Goal: Find specific page/section

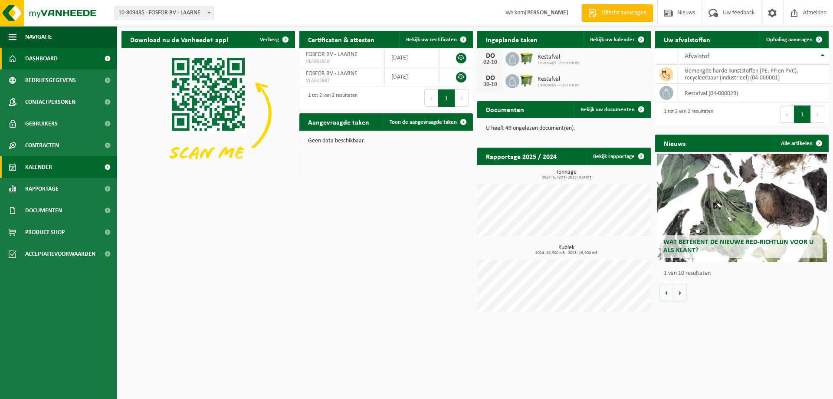
click at [40, 176] on span "Kalender" at bounding box center [38, 167] width 27 height 22
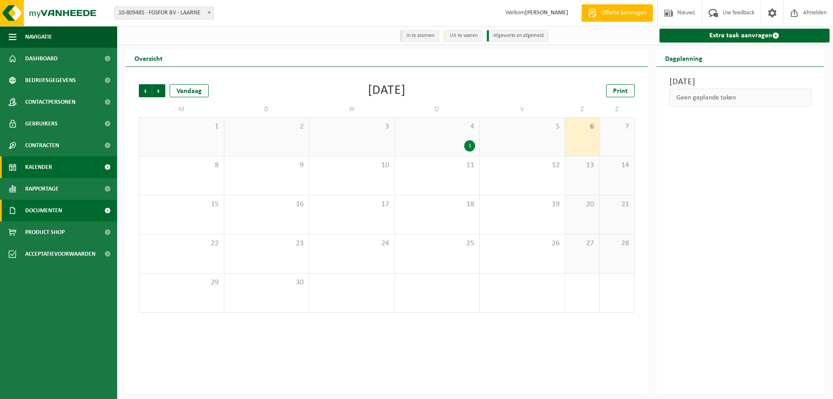
click at [45, 212] on span "Documenten" at bounding box center [43, 211] width 37 height 22
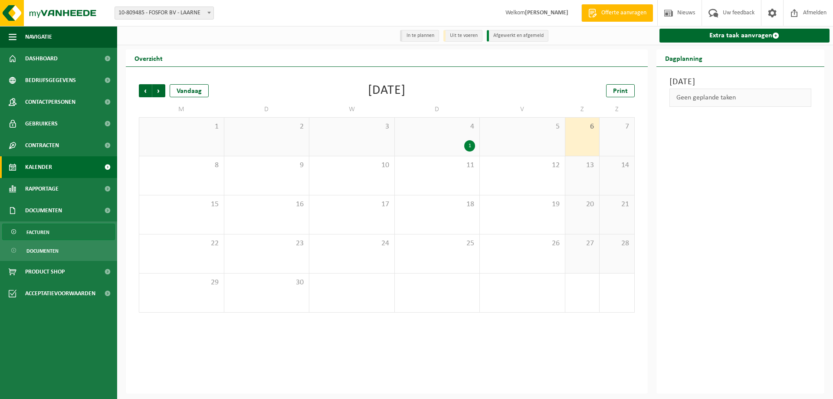
click at [43, 233] on span "Facturen" at bounding box center [37, 232] width 23 height 16
